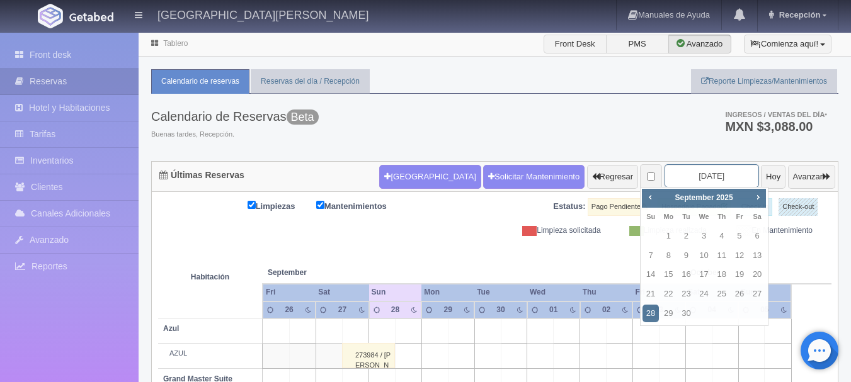
click at [717, 177] on input "[DATE]" at bounding box center [712, 175] width 94 height 23
click at [753, 197] on span "Next" at bounding box center [758, 197] width 10 height 10
click at [760, 260] on link "8" at bounding box center [757, 256] width 16 height 18
type input "2025-11-08"
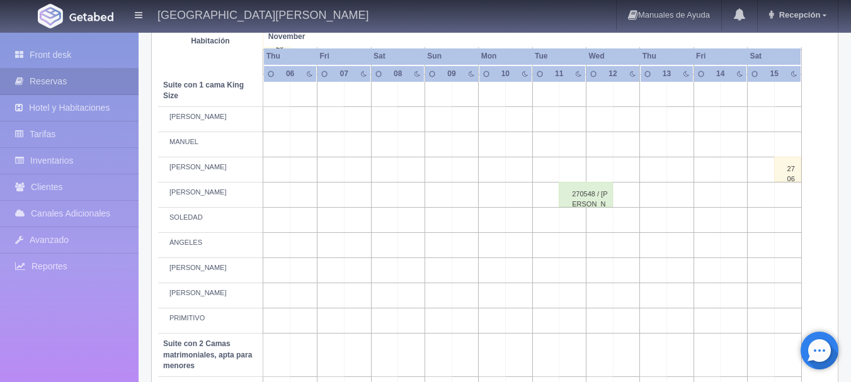
scroll to position [620, 0]
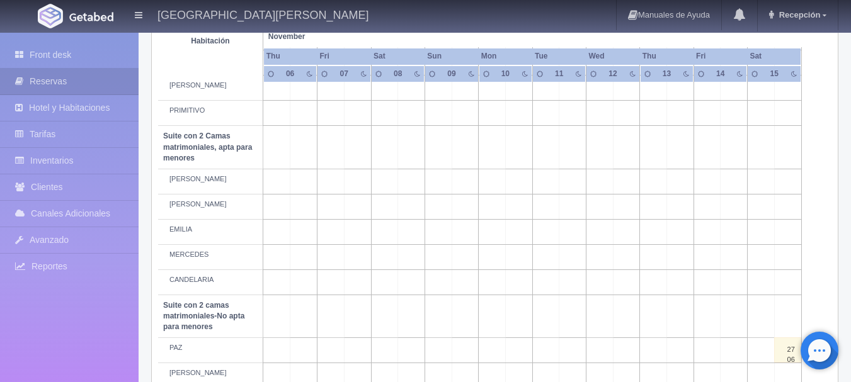
click at [430, 177] on td at bounding box center [438, 181] width 27 height 25
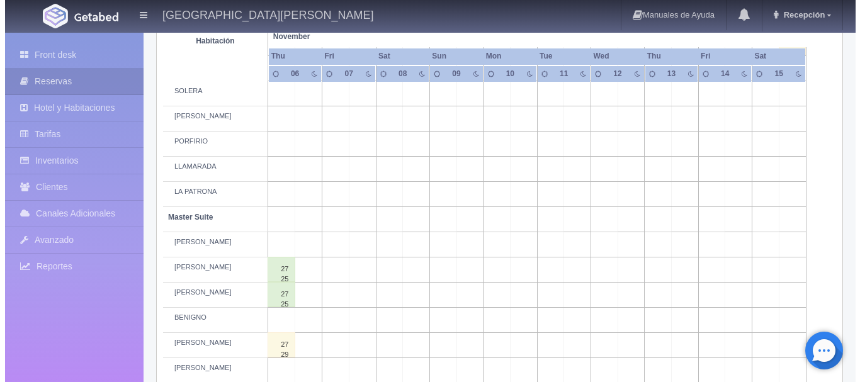
scroll to position [0, 0]
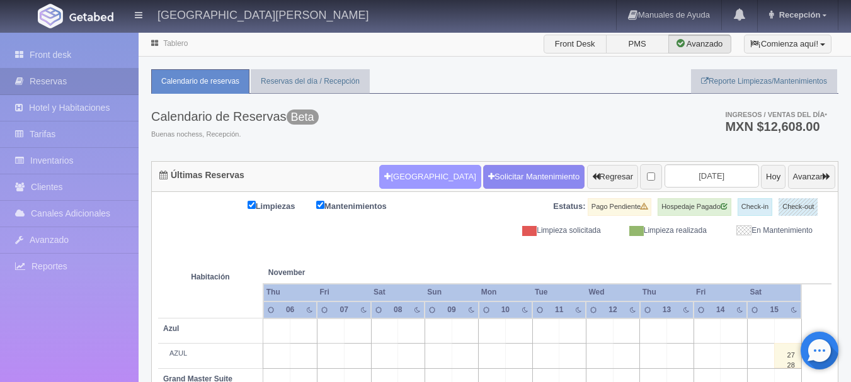
click at [404, 183] on button "[GEOGRAPHIC_DATA]" at bounding box center [429, 177] width 101 height 24
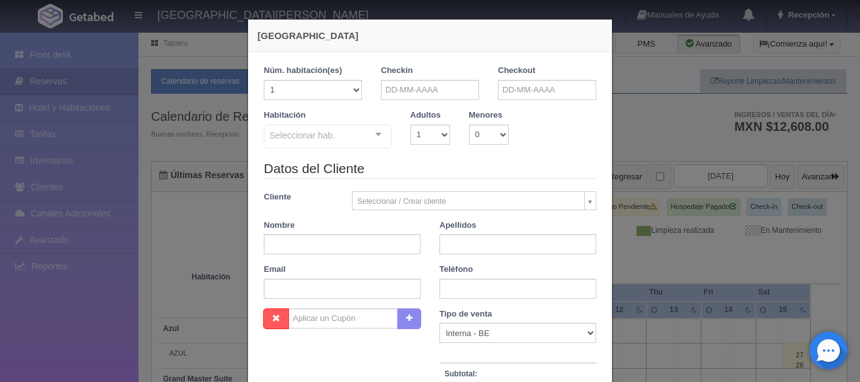
checkbox input "false"
click at [445, 93] on input "text" at bounding box center [430, 90] width 98 height 20
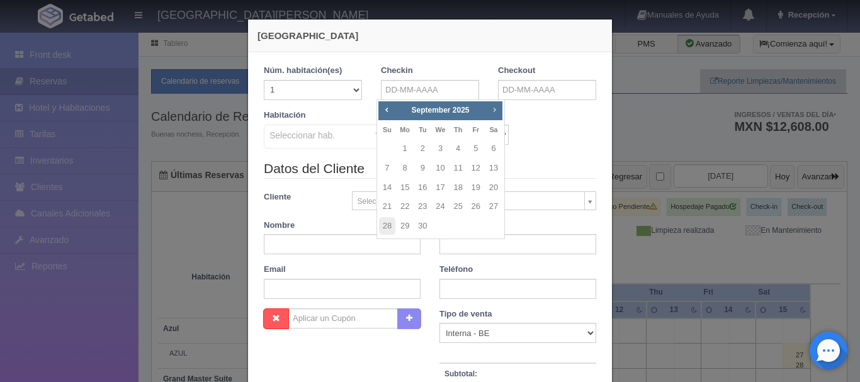
click at [496, 115] on link "Next" at bounding box center [495, 110] width 14 height 14
click at [475, 173] on link "7" at bounding box center [476, 168] width 16 height 18
type input "[DATE]"
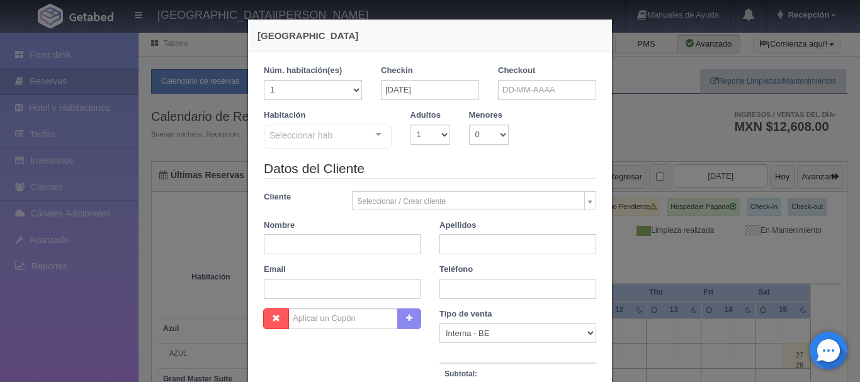
checkbox input "false"
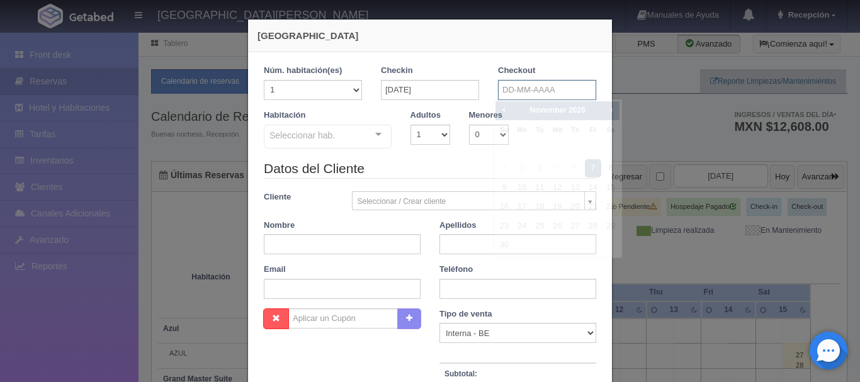
click at [575, 86] on input "text" at bounding box center [547, 90] width 98 height 20
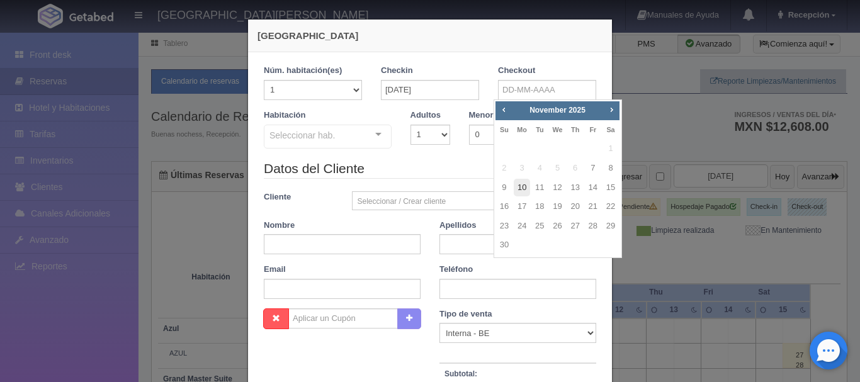
click at [522, 193] on link "10" at bounding box center [522, 188] width 16 height 18
type input "10-11-2025"
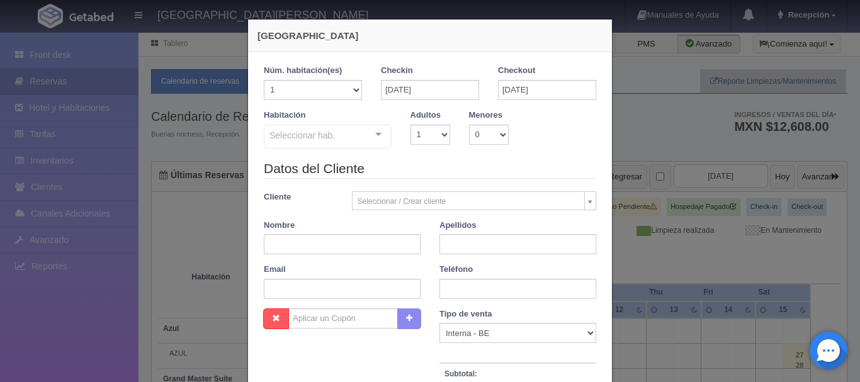
checkbox input "false"
click at [436, 137] on select "1 2 3 4 5 6 7 8 9 10" at bounding box center [431, 135] width 40 height 20
select select "2"
click at [411, 125] on select "1 2 3 4 5 6 7 8 9 10" at bounding box center [431, 135] width 40 height 20
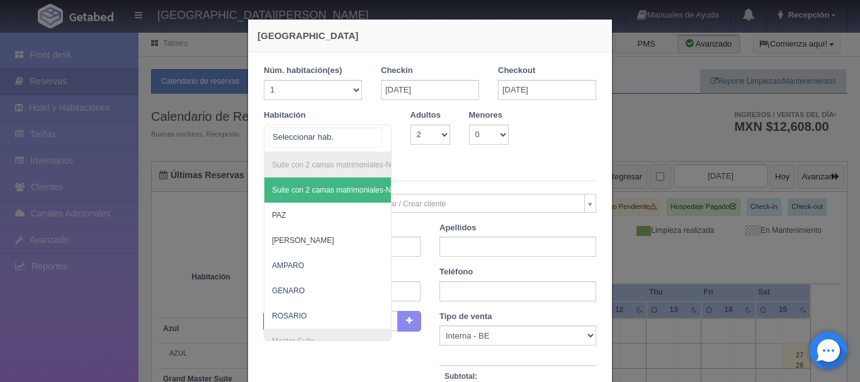
click at [378, 139] on div at bounding box center [378, 134] width 25 height 19
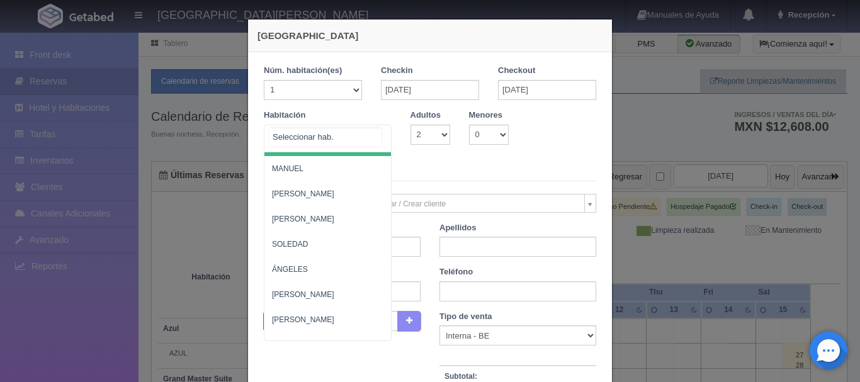
scroll to position [777, 0]
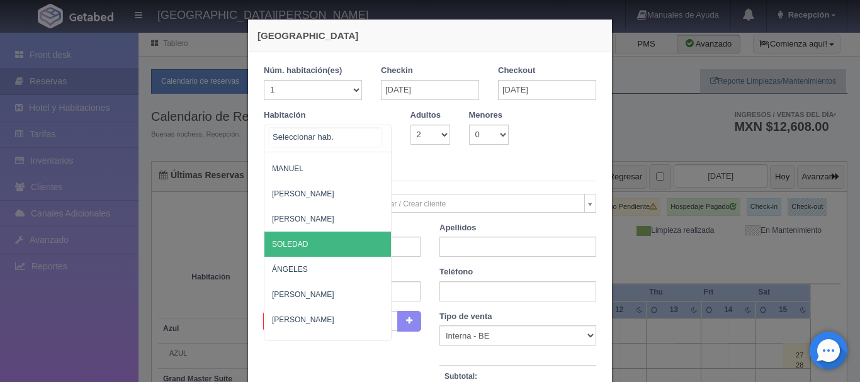
click at [332, 255] on span "SOLEDAD" at bounding box center [389, 244] width 249 height 25
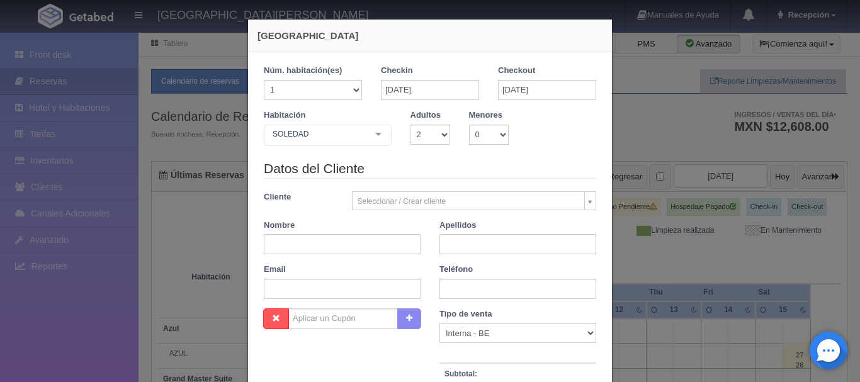
checkbox input "false"
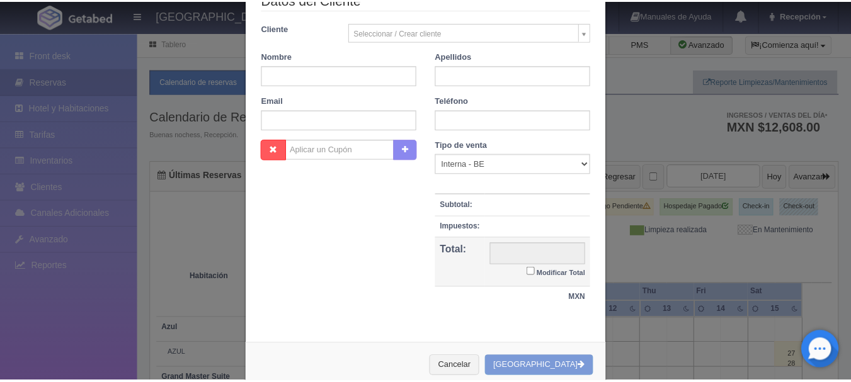
scroll to position [237, 0]
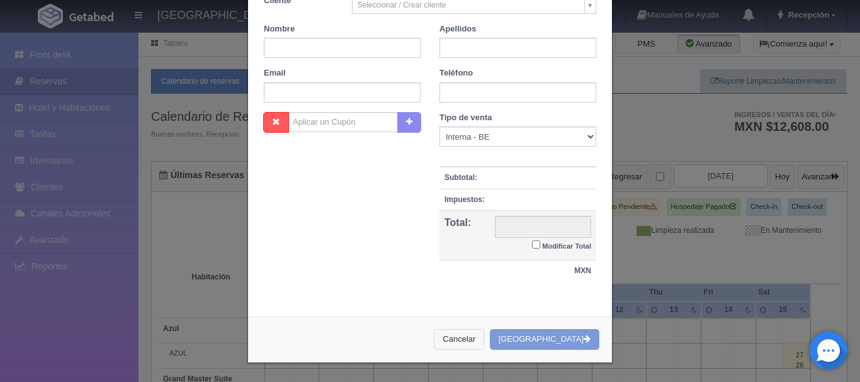
click at [481, 337] on button "Cancelar" at bounding box center [459, 339] width 50 height 21
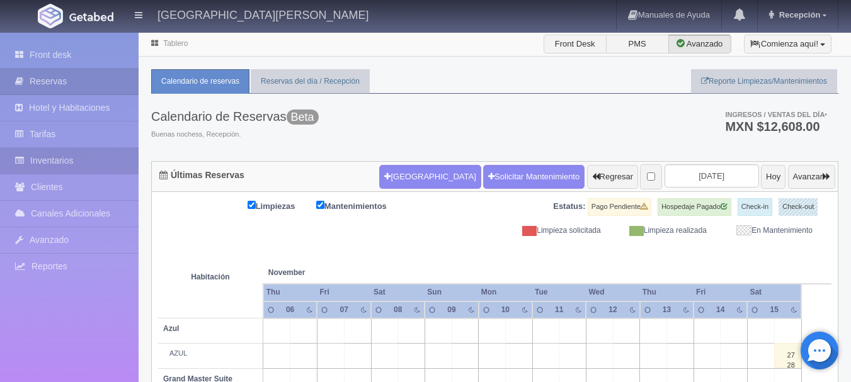
click at [68, 159] on link "Inventarios" at bounding box center [69, 161] width 139 height 26
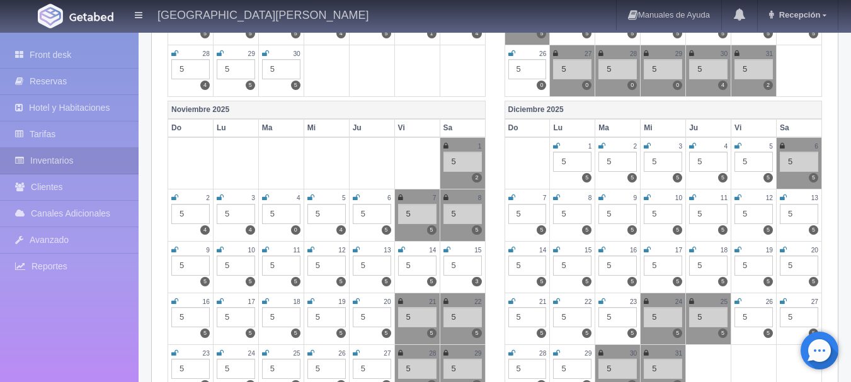
scroll to position [409, 0]
click at [401, 200] on icon at bounding box center [400, 199] width 5 height 8
click at [445, 199] on icon at bounding box center [445, 199] width 5 height 8
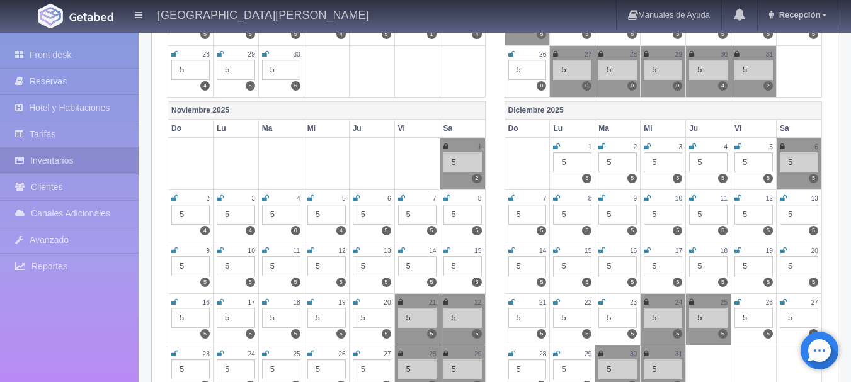
click at [403, 198] on icon at bounding box center [401, 199] width 7 height 8
click at [448, 196] on icon at bounding box center [446, 199] width 7 height 8
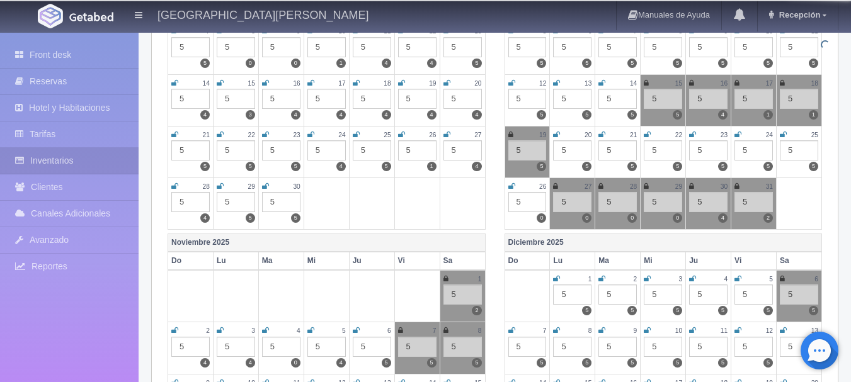
scroll to position [0, 0]
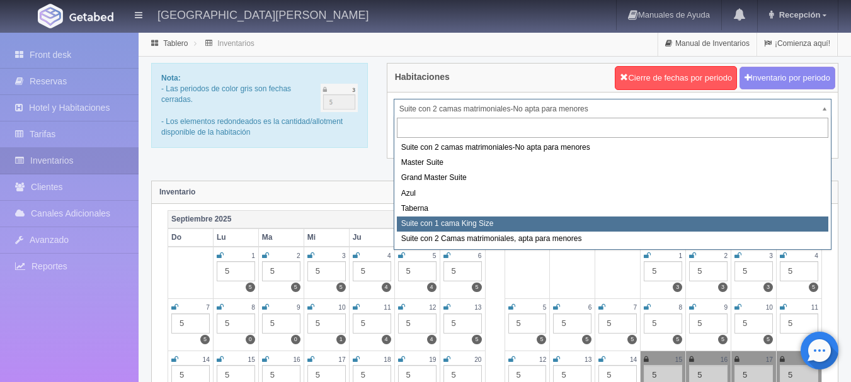
select select "1921"
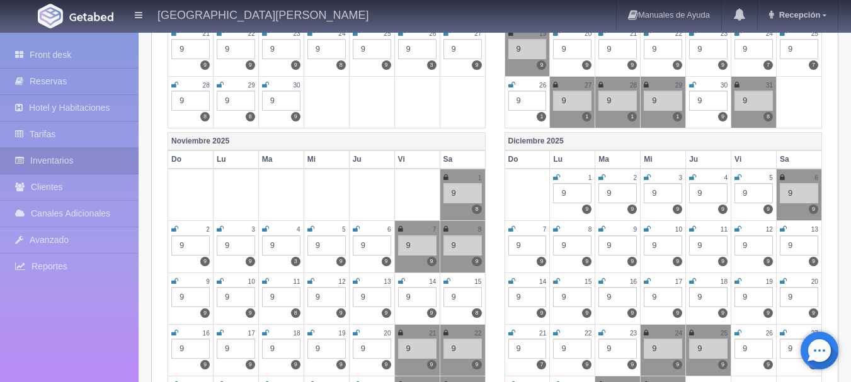
scroll to position [399, 0]
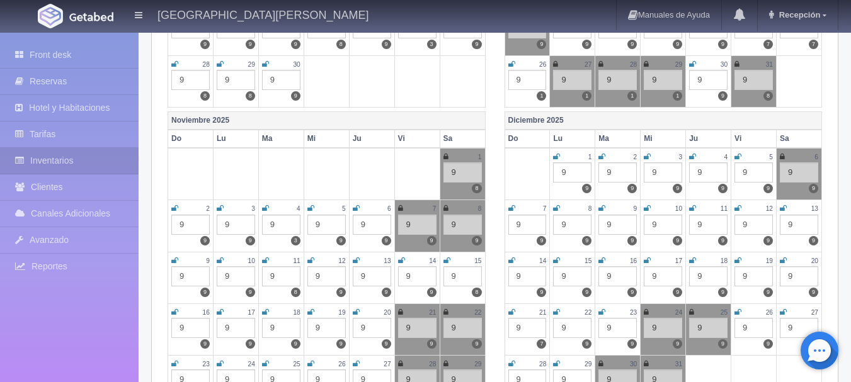
click at [399, 208] on icon at bounding box center [400, 209] width 5 height 8
click at [447, 208] on icon at bounding box center [445, 209] width 5 height 8
click at [445, 210] on icon at bounding box center [445, 209] width 5 height 8
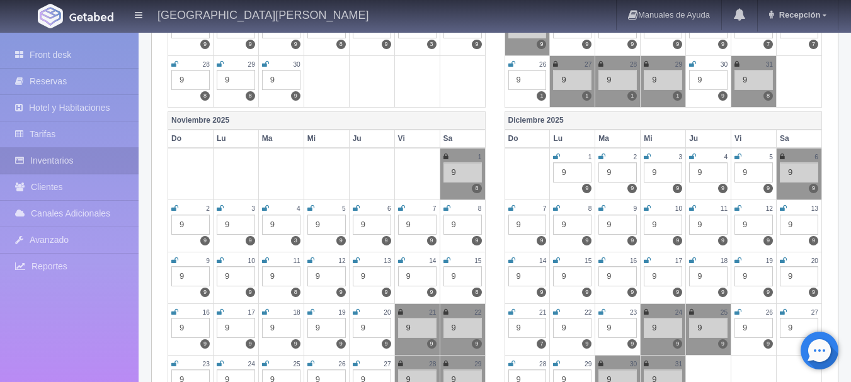
click at [111, 15] on img at bounding box center [91, 16] width 44 height 9
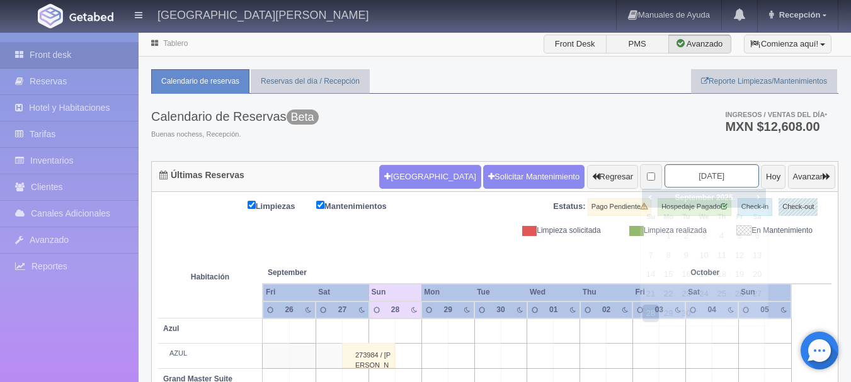
click at [700, 175] on input "[DATE]" at bounding box center [712, 175] width 94 height 23
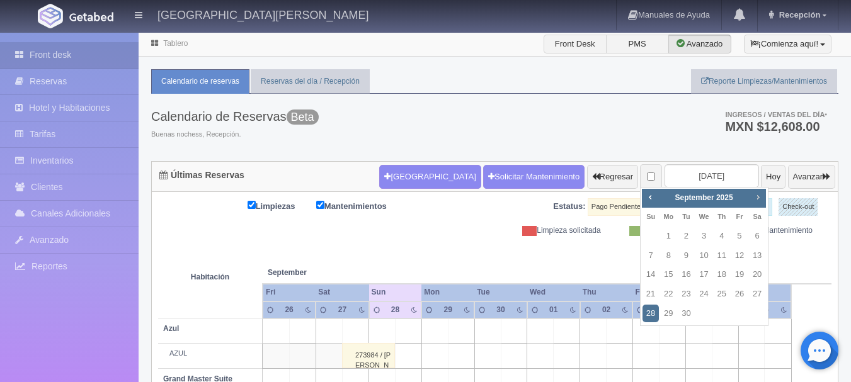
click at [760, 199] on span "Next" at bounding box center [758, 197] width 10 height 10
click at [738, 260] on link "7" at bounding box center [739, 256] width 16 height 18
type input "2025-11-07"
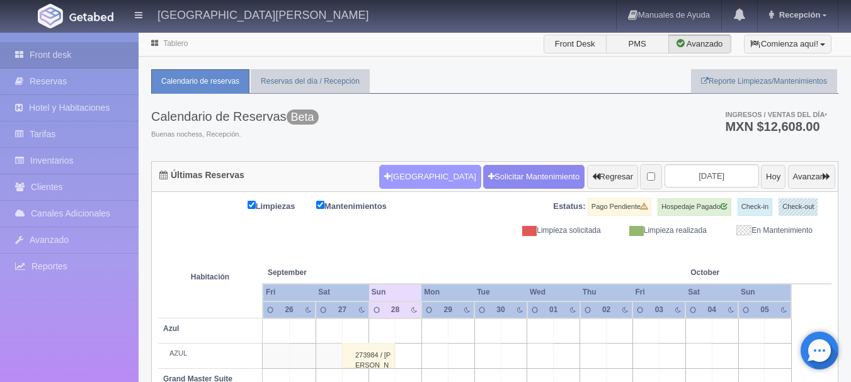
click at [394, 183] on button "Nueva Reserva" at bounding box center [429, 177] width 101 height 24
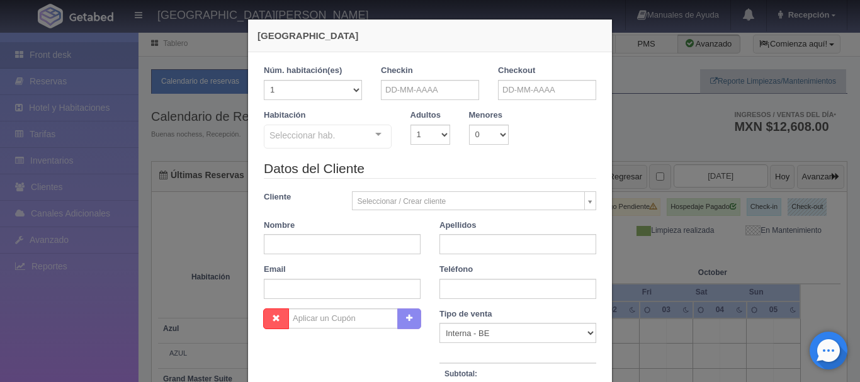
checkbox input "false"
click at [451, 88] on input "text" at bounding box center [430, 90] width 98 height 20
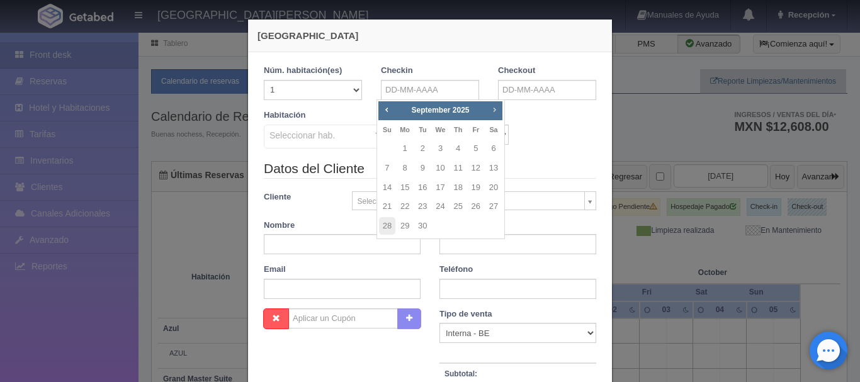
click at [494, 107] on span "Next" at bounding box center [494, 110] width 10 height 10
click at [472, 167] on link "7" at bounding box center [476, 168] width 16 height 18
type input "07-11-2025"
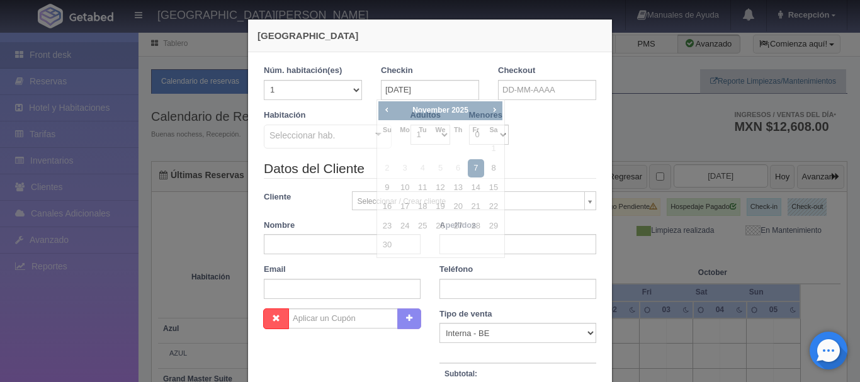
checkbox input "false"
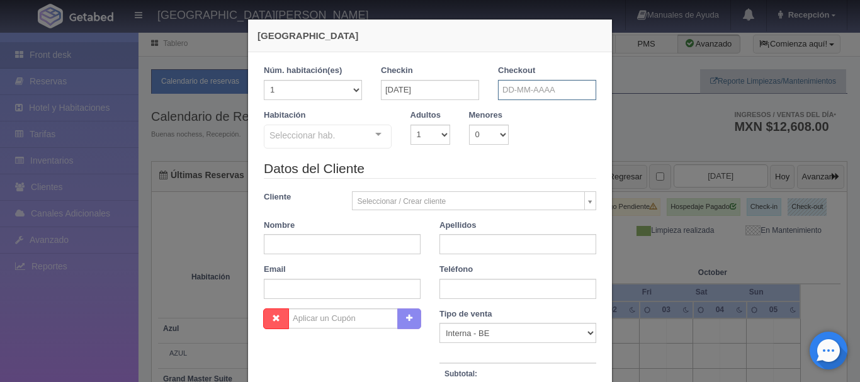
click at [536, 85] on input "text" at bounding box center [547, 90] width 98 height 20
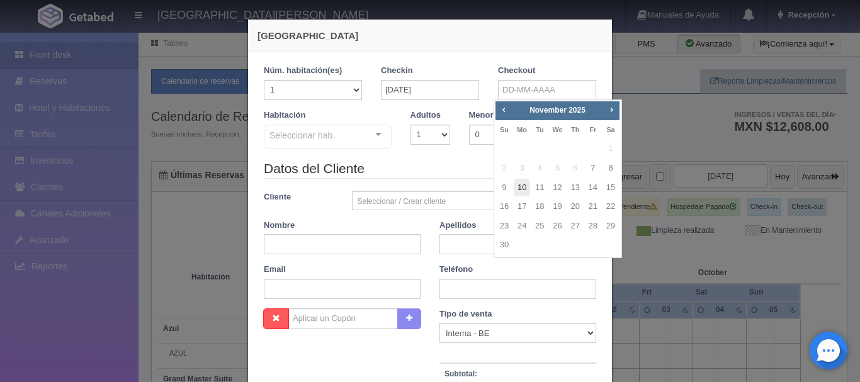
click at [520, 191] on link "10" at bounding box center [522, 188] width 16 height 18
type input "[DATE]"
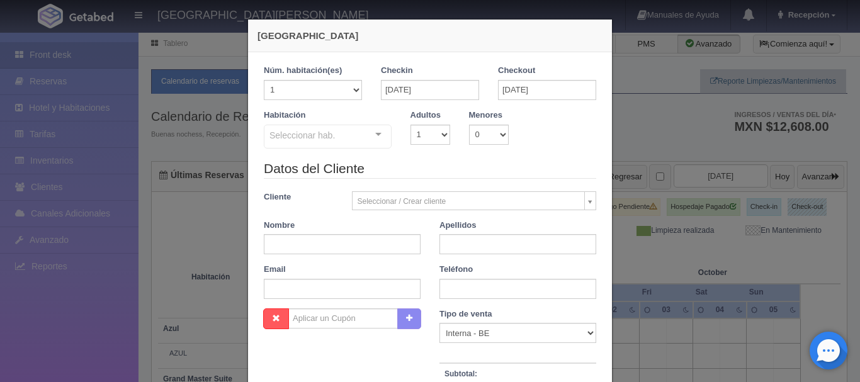
checkbox input "false"
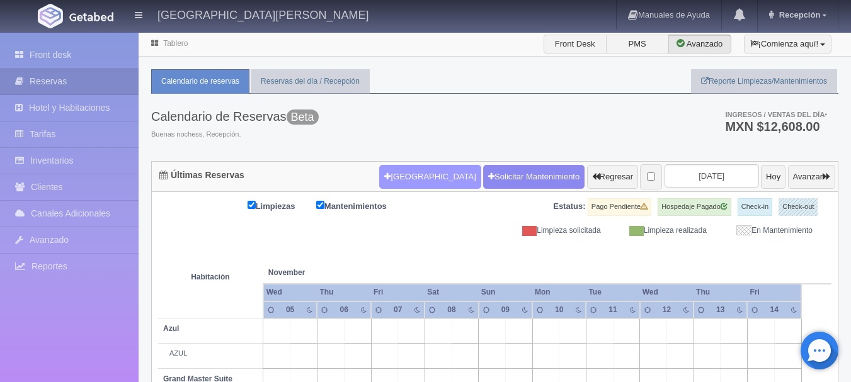
click at [413, 180] on button "Nueva Reserva" at bounding box center [429, 177] width 101 height 24
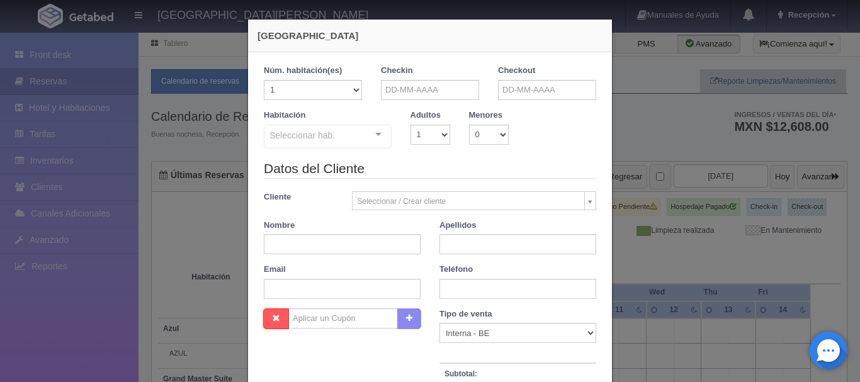
checkbox input "false"
click at [445, 98] on input "text" at bounding box center [430, 90] width 98 height 20
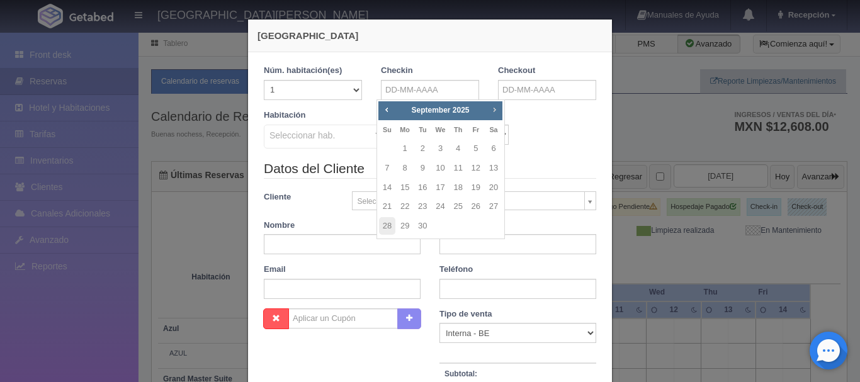
click at [491, 116] on link "Next" at bounding box center [495, 110] width 14 height 14
click at [481, 171] on link "7" at bounding box center [476, 168] width 16 height 18
type input "07-11-2025"
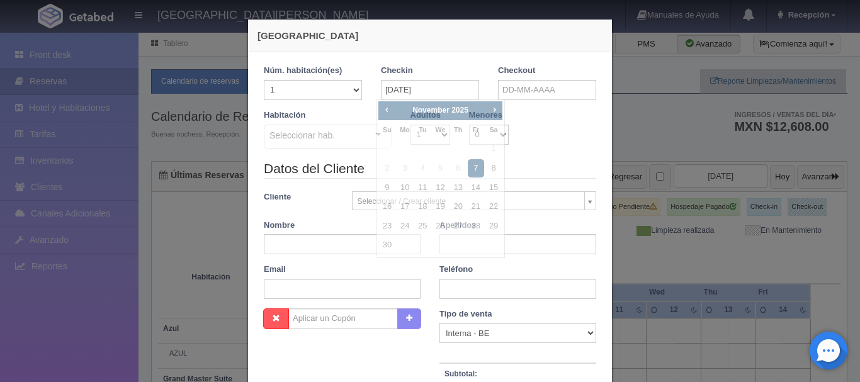
checkbox input "false"
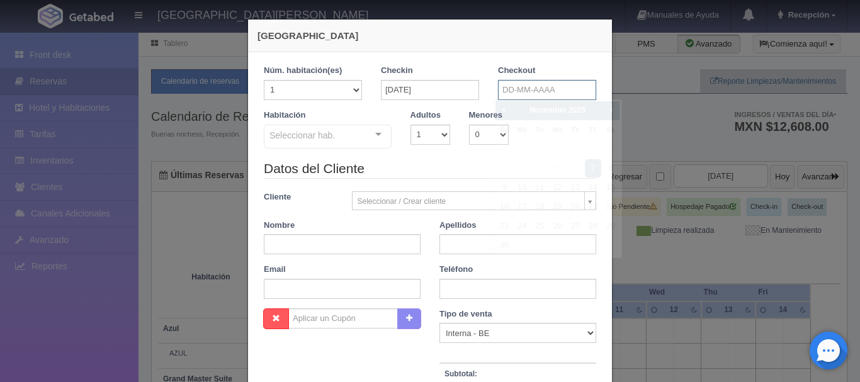
click at [553, 92] on input "text" at bounding box center [547, 90] width 98 height 20
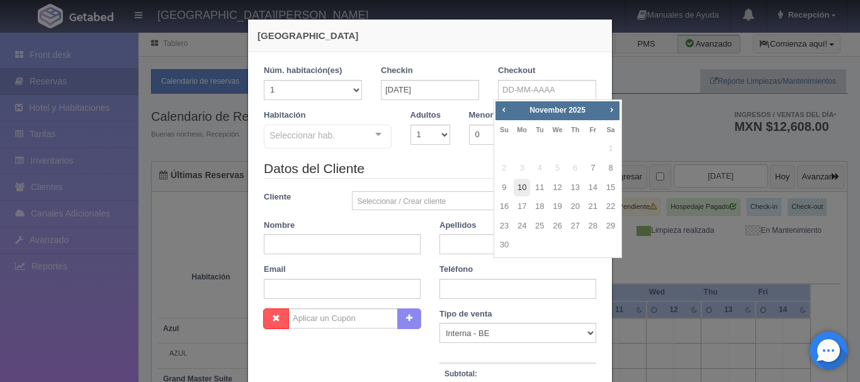
click at [519, 190] on link "10" at bounding box center [522, 188] width 16 height 18
type input "10-11-2025"
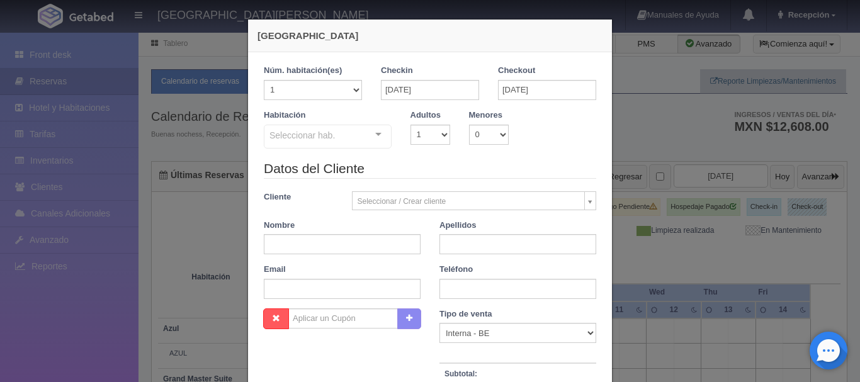
checkbox input "false"
click at [441, 131] on select "1 2 3 4 5 6 7 8 9 10" at bounding box center [431, 135] width 40 height 20
select select "2"
click at [411, 125] on select "1 2 3 4 5 6 7 8 9 10" at bounding box center [431, 135] width 40 height 20
click at [372, 138] on div "Seleccionar hab. Suite con 2 camas matrimoniales-No apta para menores Suite con…" at bounding box center [328, 137] width 128 height 25
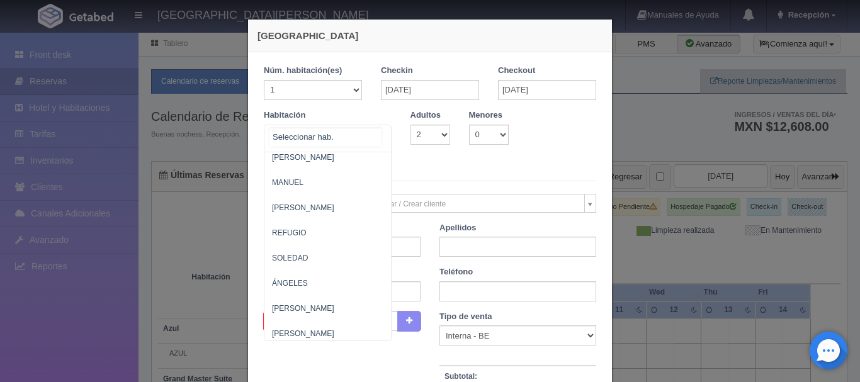
scroll to position [764, 0]
click at [323, 254] on span "SOLEDAD" at bounding box center [389, 257] width 249 height 25
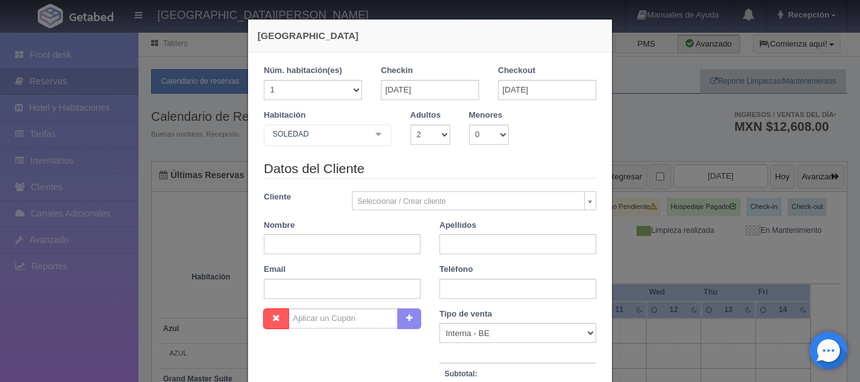
checkbox input "false"
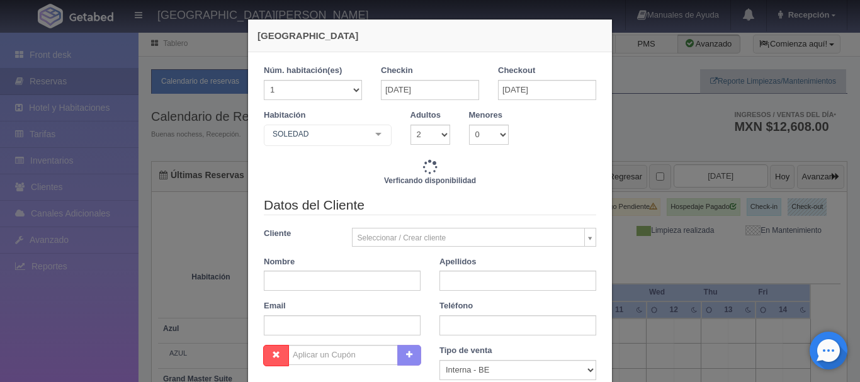
type input "13380.00"
checkbox input "false"
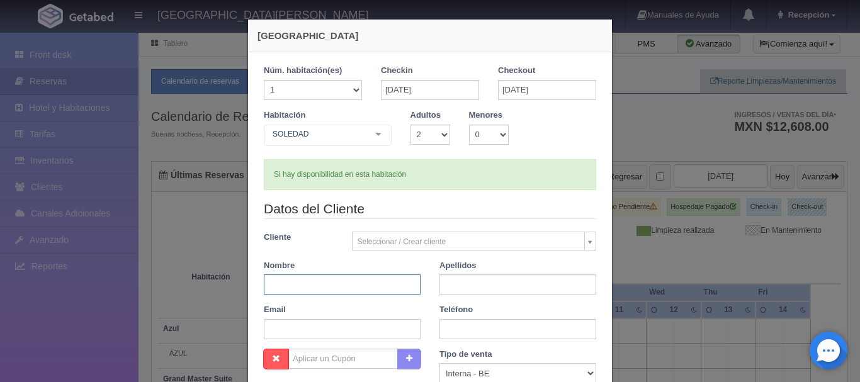
click at [357, 280] on input "text" at bounding box center [342, 285] width 157 height 20
type input "LIC PACO"
type input "PADILLA"
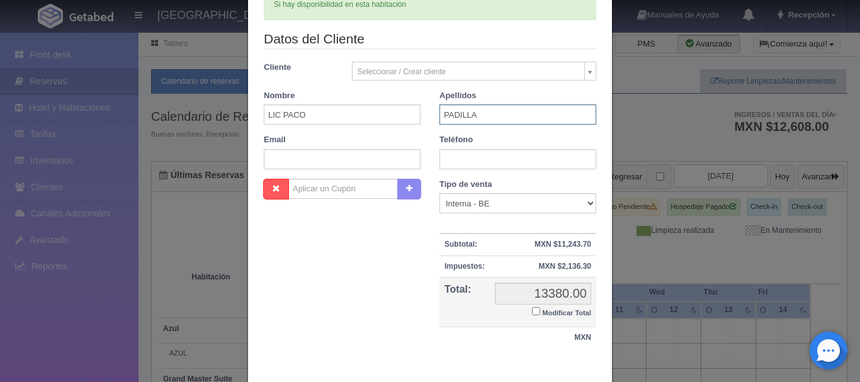
scroll to position [237, 0]
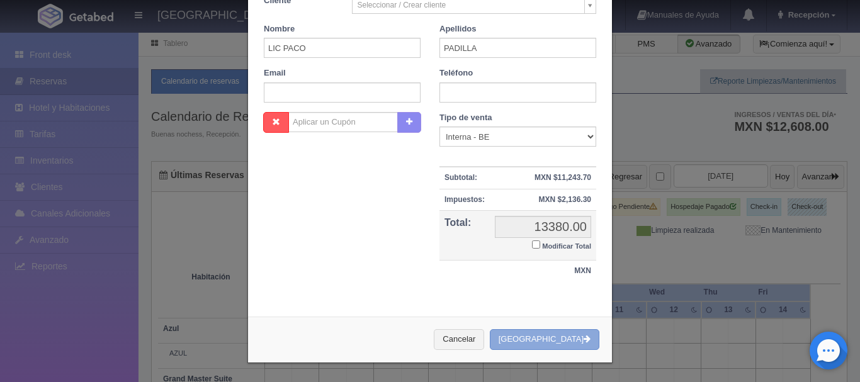
click at [557, 343] on button "[GEOGRAPHIC_DATA]" at bounding box center [545, 339] width 110 height 21
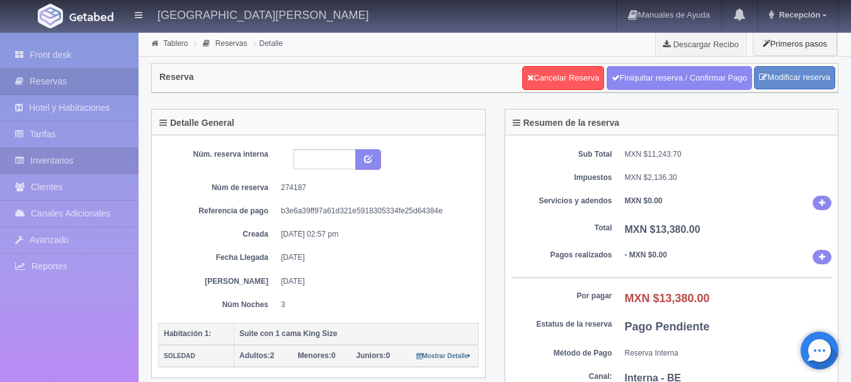
click at [76, 160] on link "Inventarios" at bounding box center [69, 161] width 139 height 26
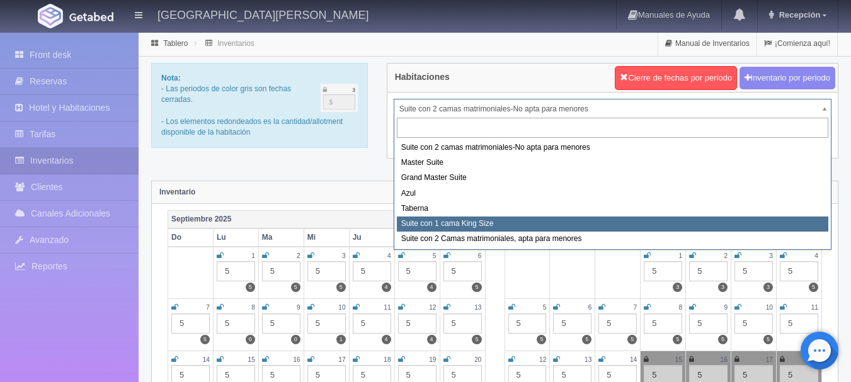
select select "1921"
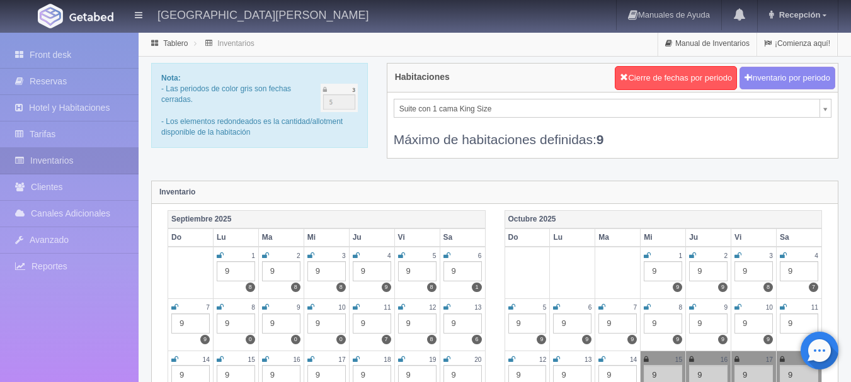
click at [472, 323] on div "9" at bounding box center [462, 324] width 38 height 20
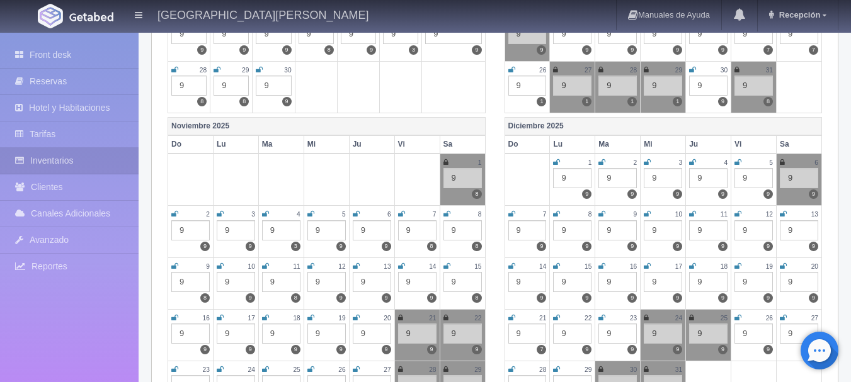
scroll to position [394, 0]
click at [401, 214] on icon at bounding box center [401, 214] width 7 height 8
click at [446, 215] on icon at bounding box center [446, 214] width 7 height 8
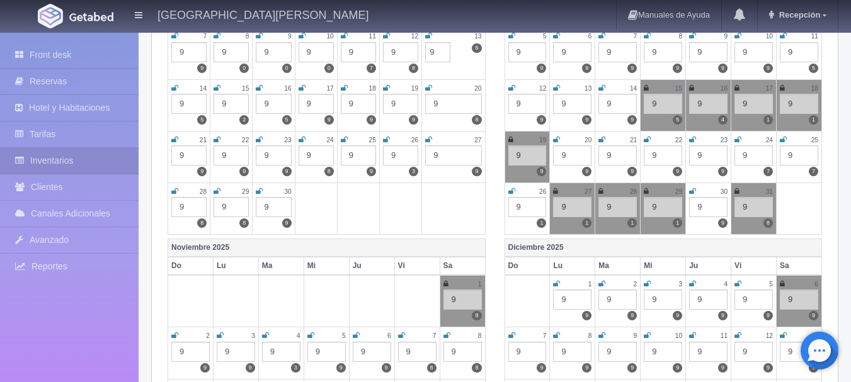
scroll to position [0, 0]
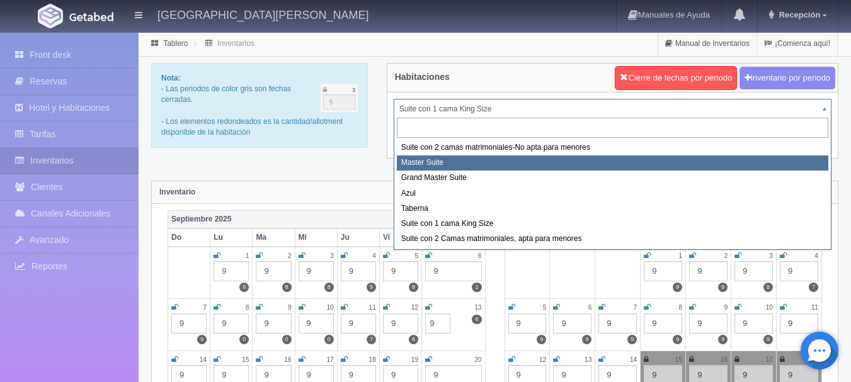
select select "1894"
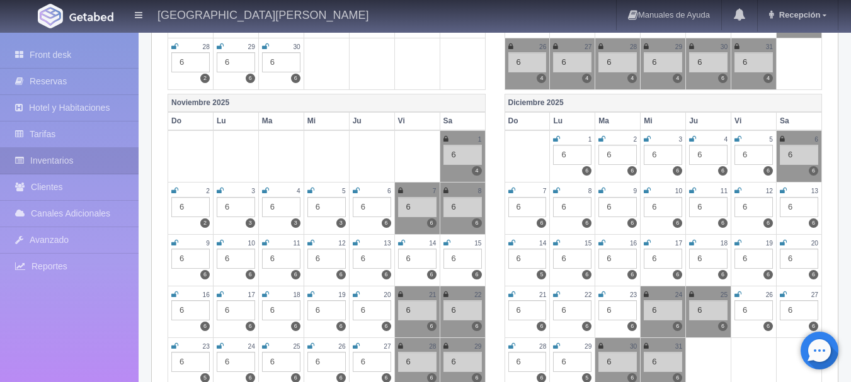
scroll to position [416, 0]
click at [399, 188] on icon at bounding box center [400, 191] width 5 height 8
click at [447, 190] on icon at bounding box center [445, 191] width 5 height 8
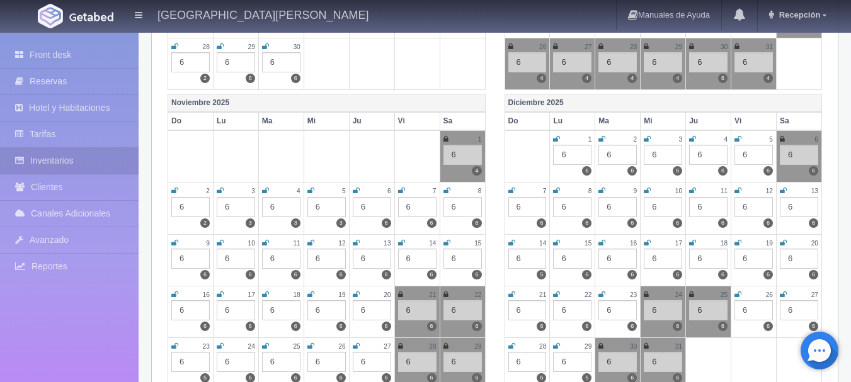
click at [93, 14] on img at bounding box center [91, 16] width 44 height 9
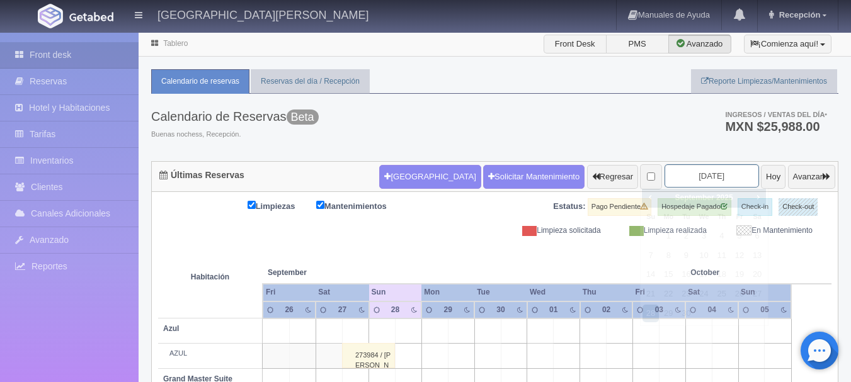
click at [718, 174] on input "2025-09-28" at bounding box center [712, 175] width 94 height 23
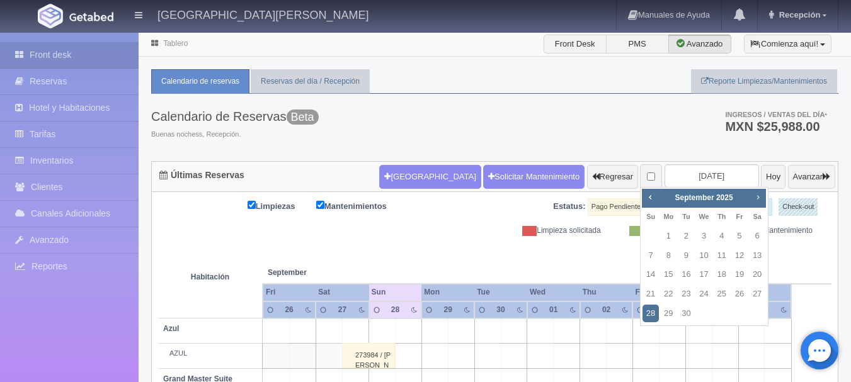
click at [760, 199] on span "Next" at bounding box center [758, 197] width 10 height 10
click at [743, 258] on link "7" at bounding box center [739, 256] width 16 height 18
type input "2025-11-07"
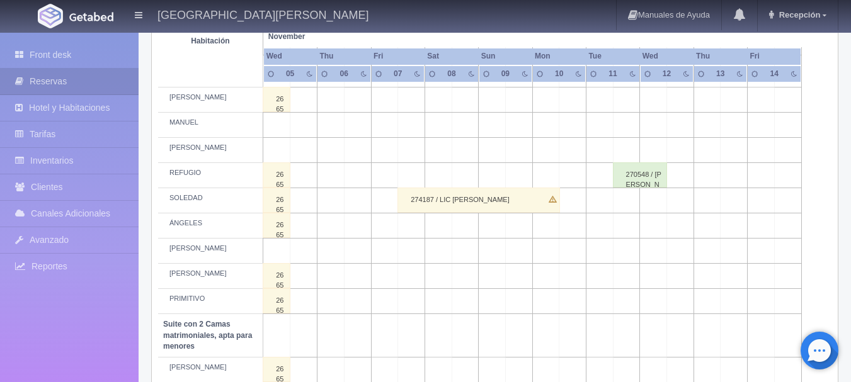
scroll to position [656, 0]
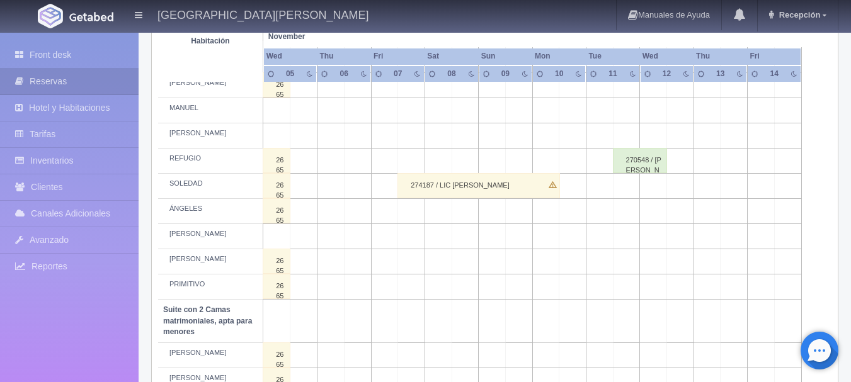
click at [416, 184] on div "274187 / LIC [PERSON_NAME]" at bounding box center [478, 185] width 163 height 25
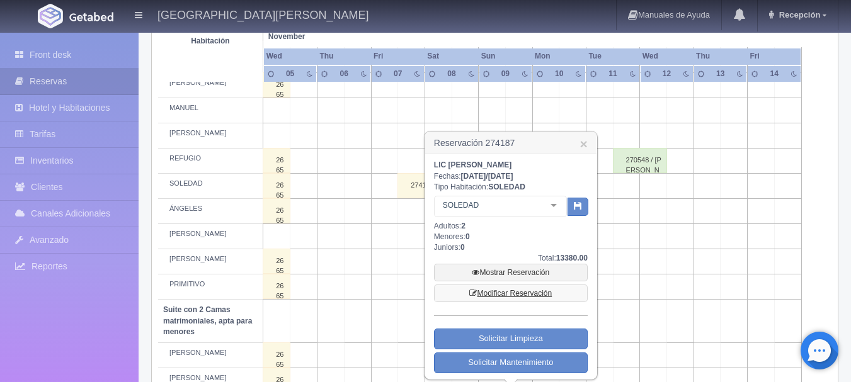
click at [546, 294] on link "Modificar Reservación" at bounding box center [511, 294] width 154 height 18
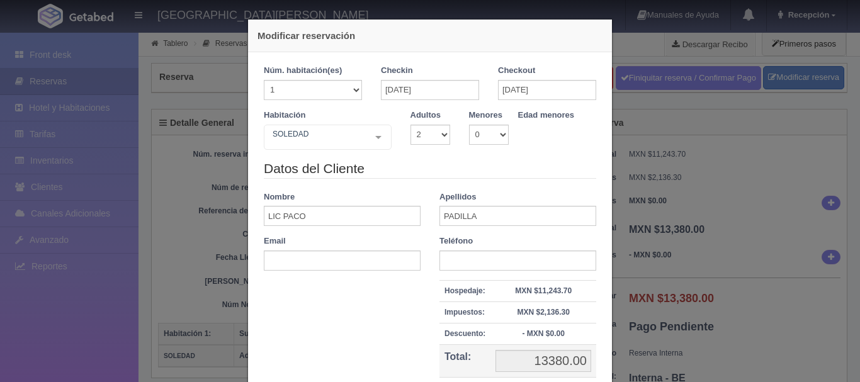
select select "2"
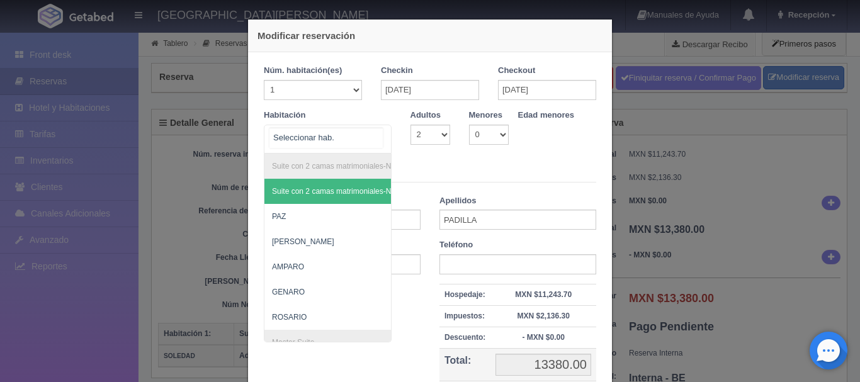
click at [372, 144] on div "Suite con 2 camas matrimoniales-No apta para menores Suite con 2 camas matrimon…" at bounding box center [328, 139] width 128 height 29
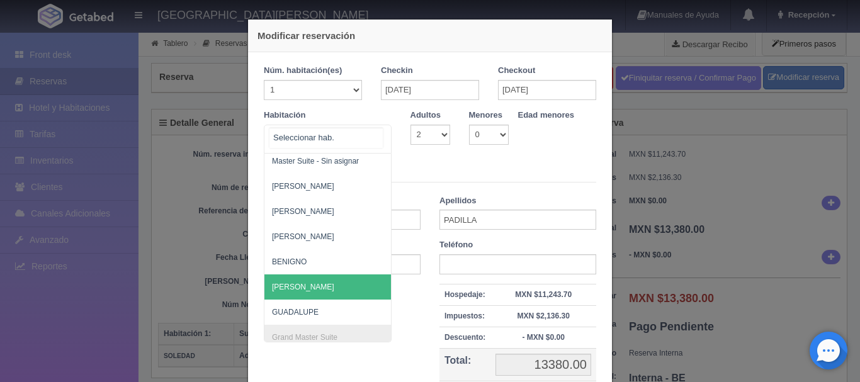
scroll to position [206, 0]
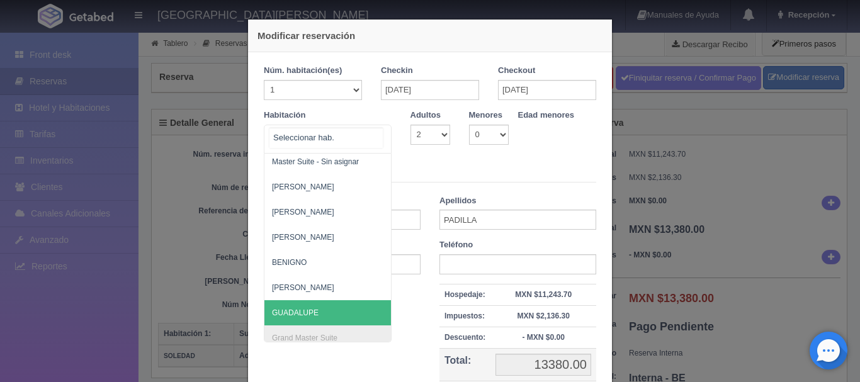
click at [332, 304] on span "GUADALUPE" at bounding box center [389, 312] width 249 height 25
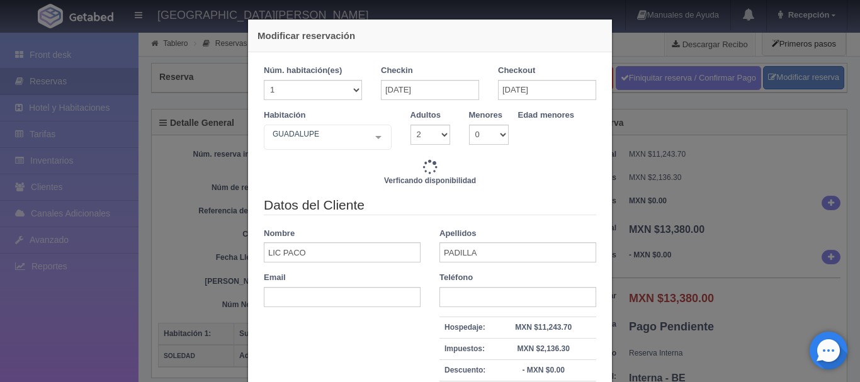
type input "16940.00"
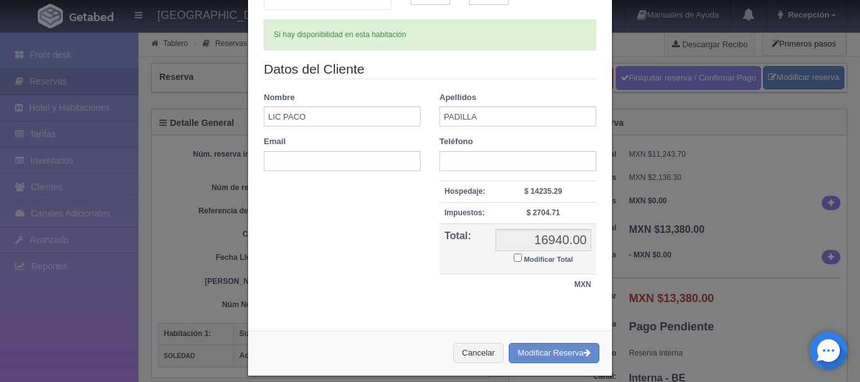
scroll to position [153, 0]
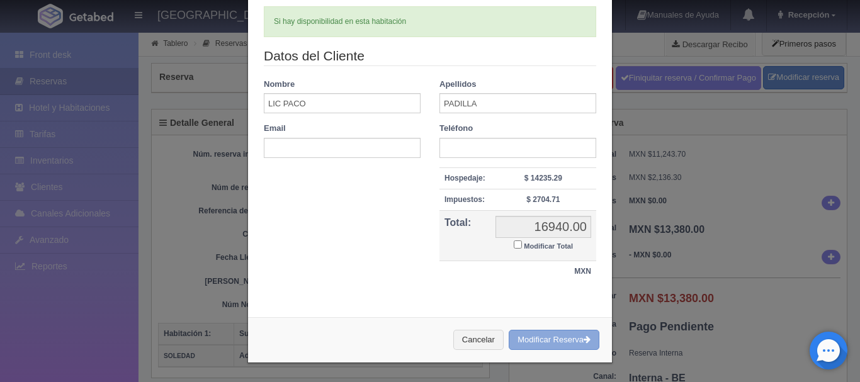
click at [548, 345] on button "Modificar Reserva" at bounding box center [554, 340] width 91 height 21
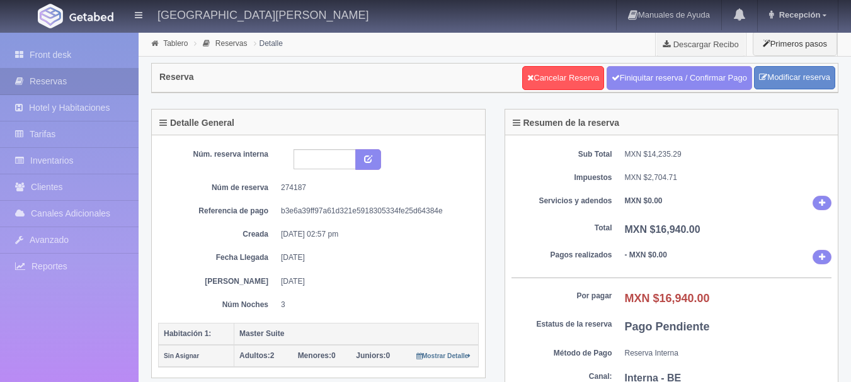
select select "2"
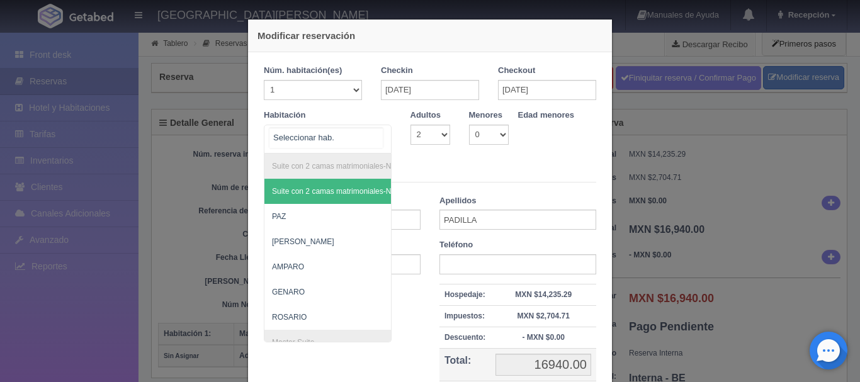
click at [363, 139] on div "Suite con 2 camas matrimoniales-No apta para menores Suite con 2 camas matrimon…" at bounding box center [328, 139] width 128 height 29
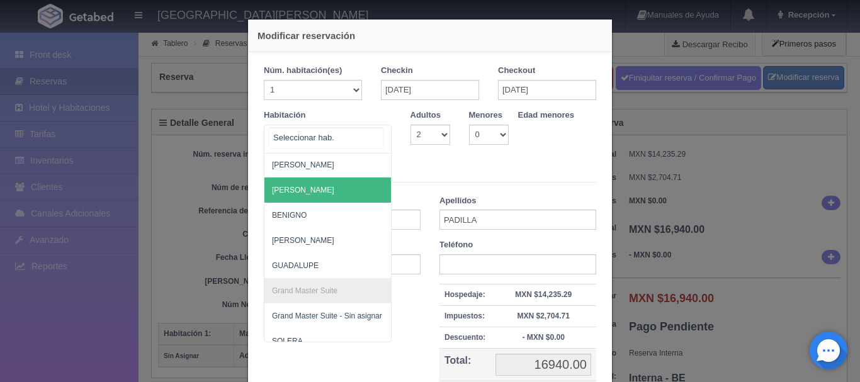
scroll to position [253, 0]
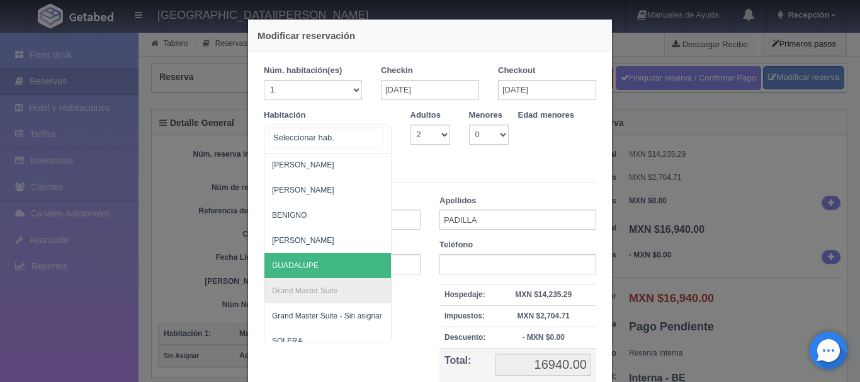
click at [310, 270] on span "GUADALUPE" at bounding box center [295, 265] width 47 height 9
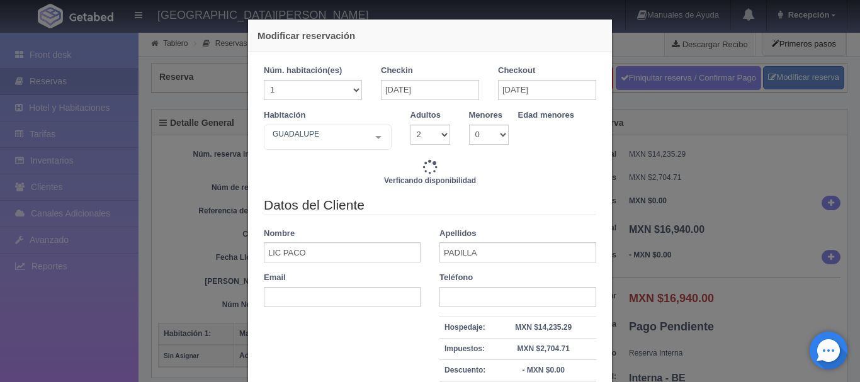
type input "16940.00"
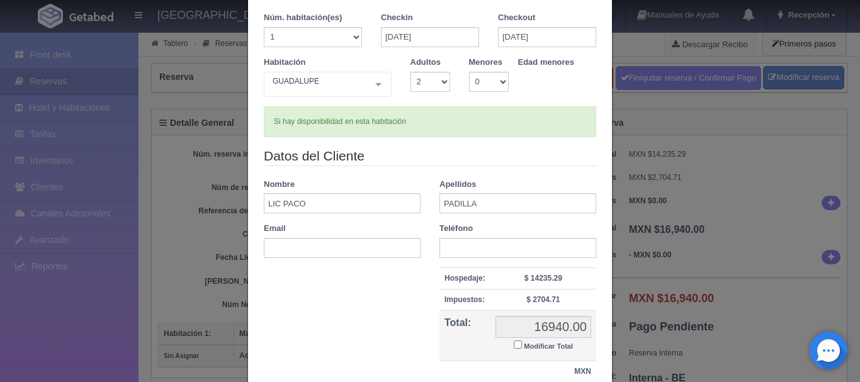
scroll to position [153, 0]
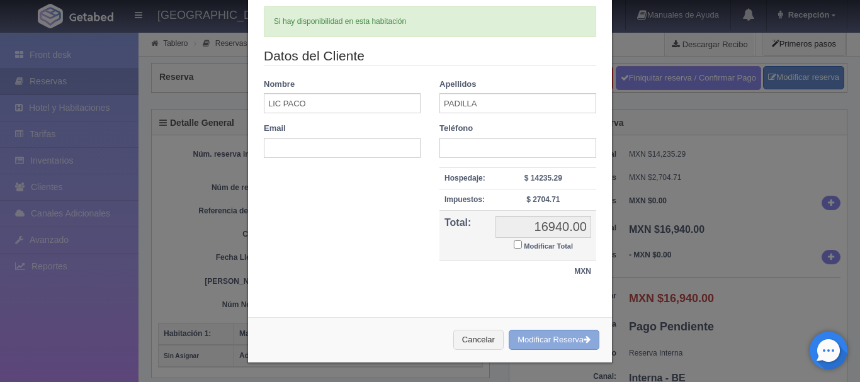
click at [534, 335] on button "Modificar Reserva" at bounding box center [554, 340] width 91 height 21
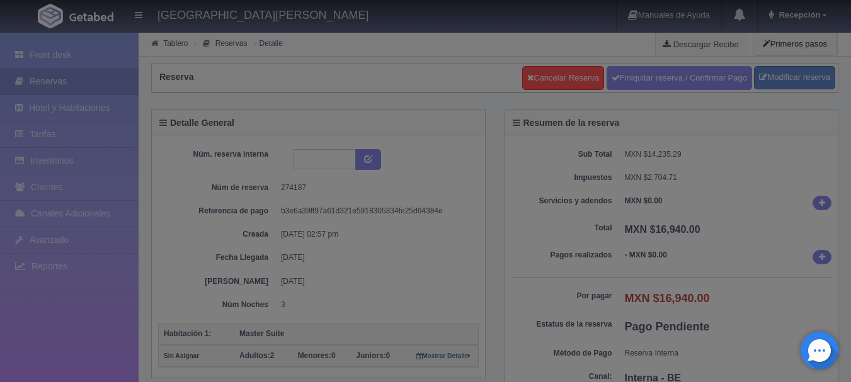
select select "2"
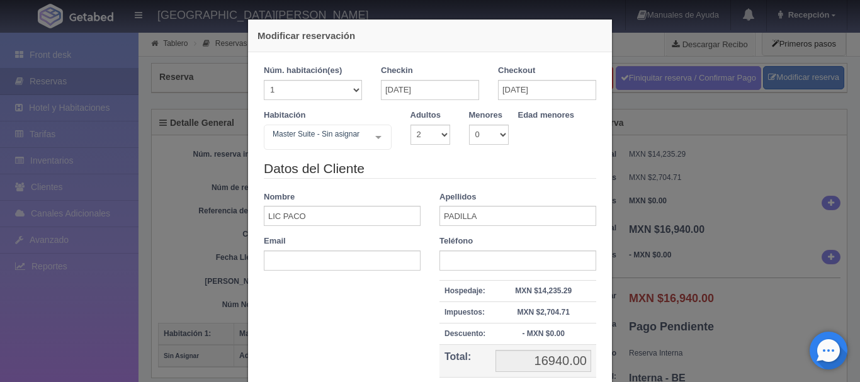
click at [203, 198] on div "Modificar reservación Núm. habitación(es) 1 2 3 4 5 6 7 8 9 10 11 12 13 14 15 1…" at bounding box center [430, 191] width 860 height 382
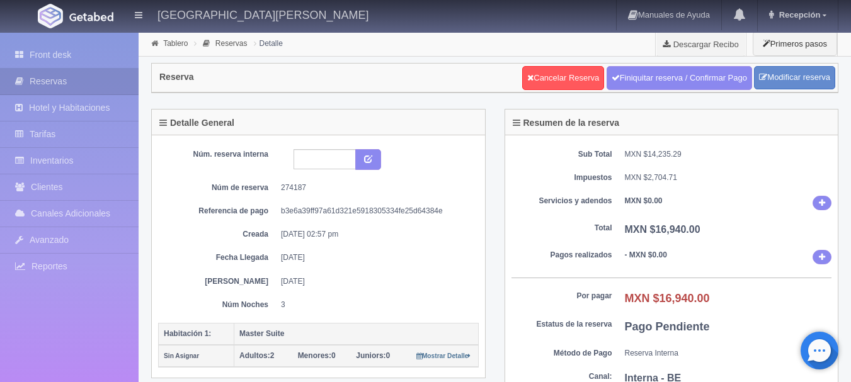
click at [92, 9] on picture at bounding box center [91, 16] width 50 height 30
